Goal: Transaction & Acquisition: Purchase product/service

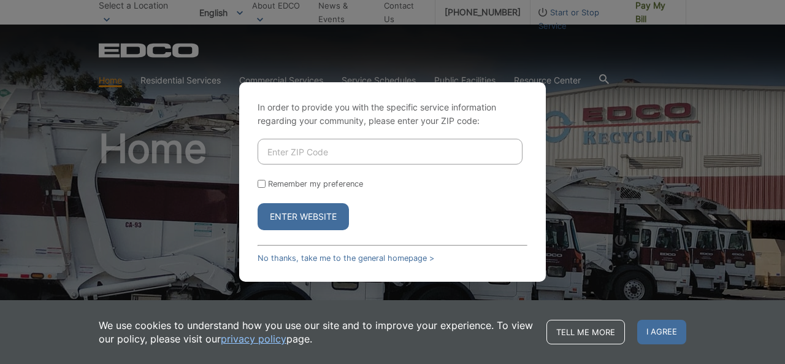
click at [315, 159] on input "Enter ZIP Code" at bounding box center [390, 152] width 265 height 26
type input "92024"
click at [326, 214] on button "Enter Website" at bounding box center [303, 216] width 91 height 27
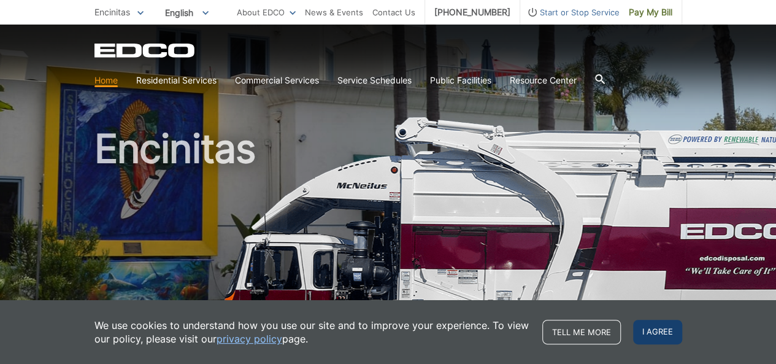
click at [666, 335] on span "I agree" at bounding box center [657, 332] width 49 height 25
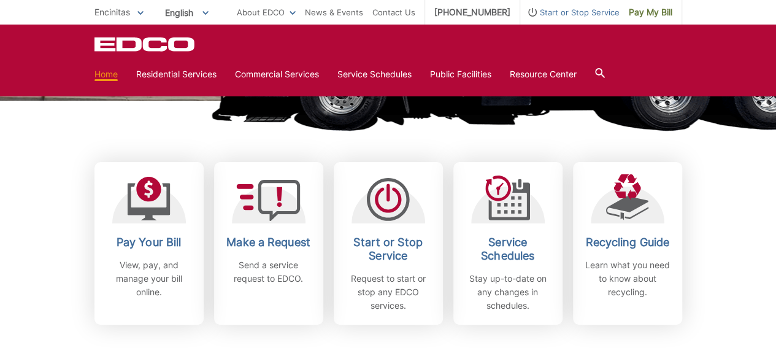
scroll to position [286, 0]
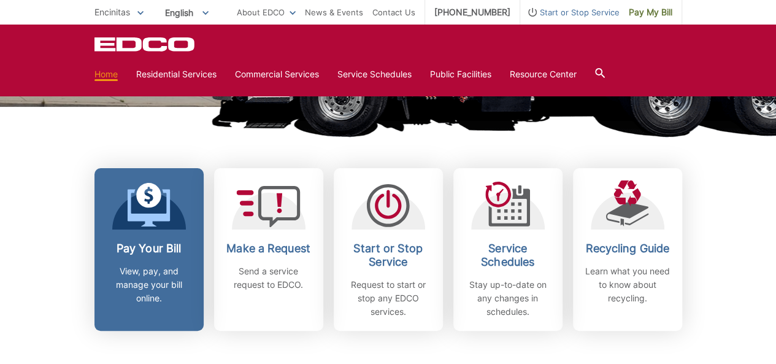
click at [156, 249] on h2 "Pay Your Bill" at bounding box center [149, 249] width 91 height 14
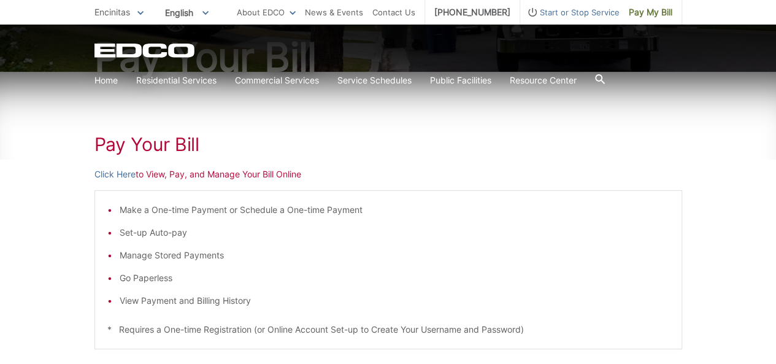
scroll to position [286, 0]
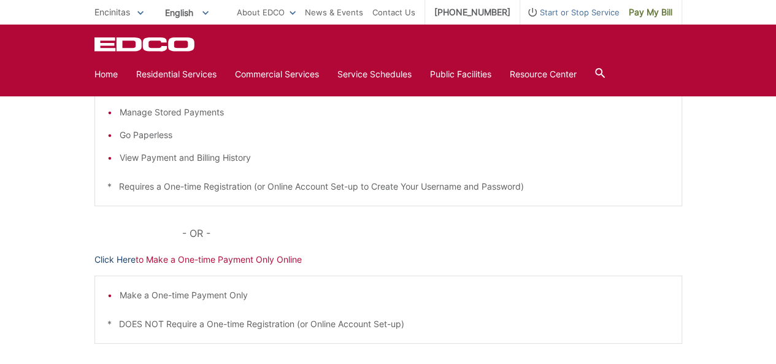
click at [123, 258] on link "Click Here" at bounding box center [115, 260] width 41 height 14
